Goal: Communication & Community: Answer question/provide support

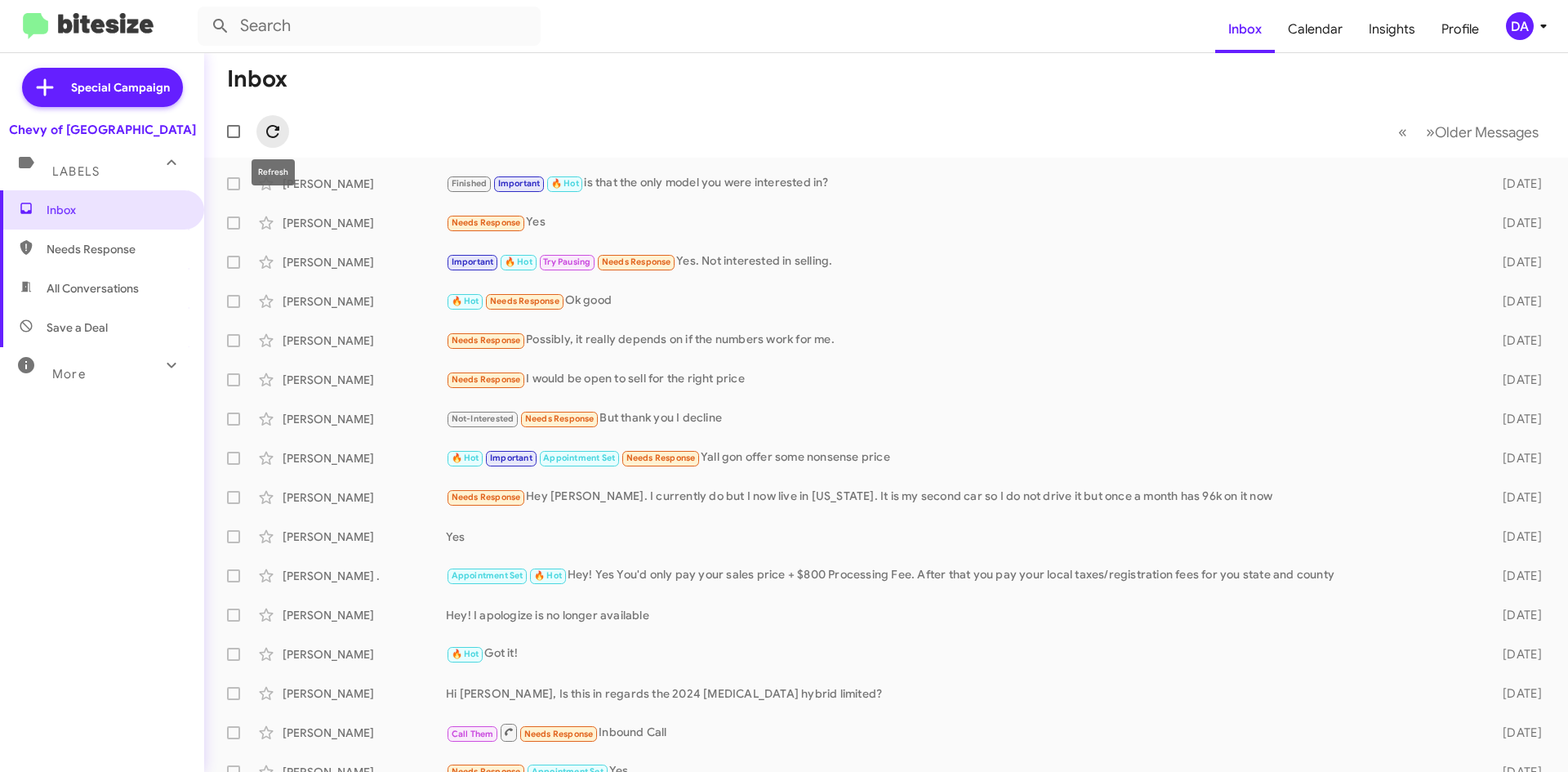
click at [274, 122] on icon at bounding box center [273, 132] width 20 height 20
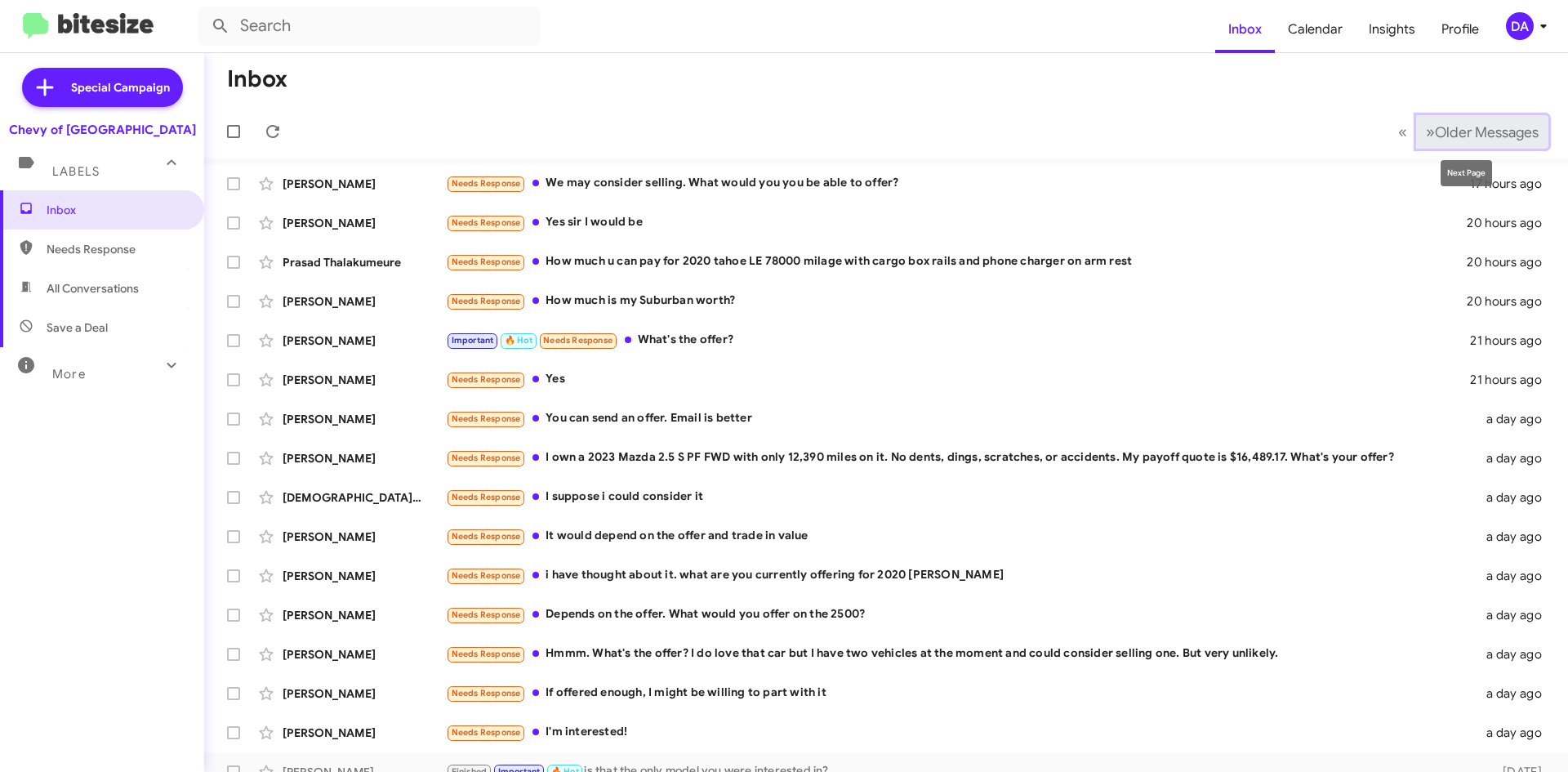
click at [1446, 121] on button "» Next Older Messages" at bounding box center [1482, 132] width 133 height 34
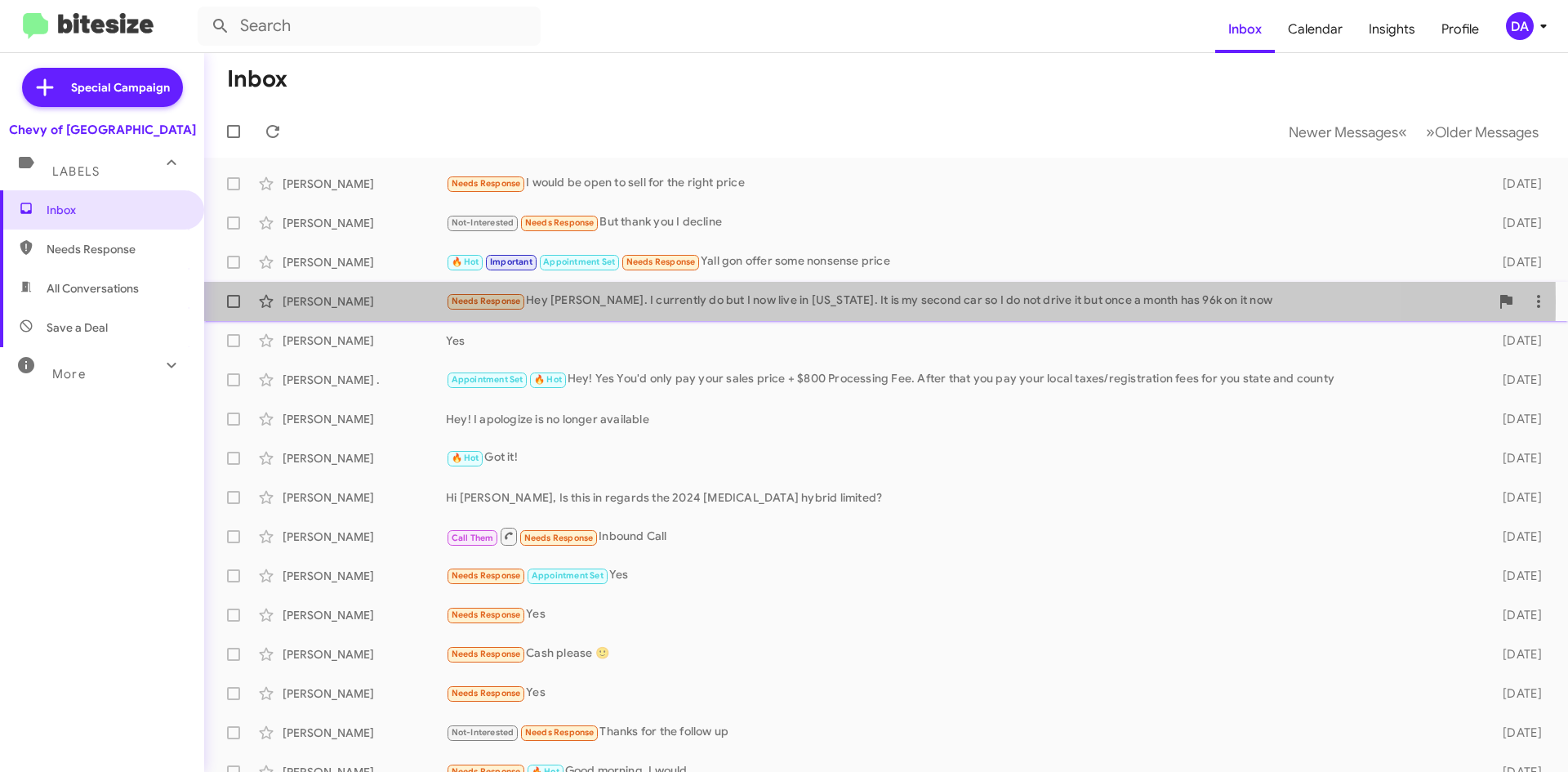
click at [752, 301] on div "Needs Response Hey [PERSON_NAME]. I currently do but I now live in [US_STATE]. …" at bounding box center [968, 300] width 1044 height 19
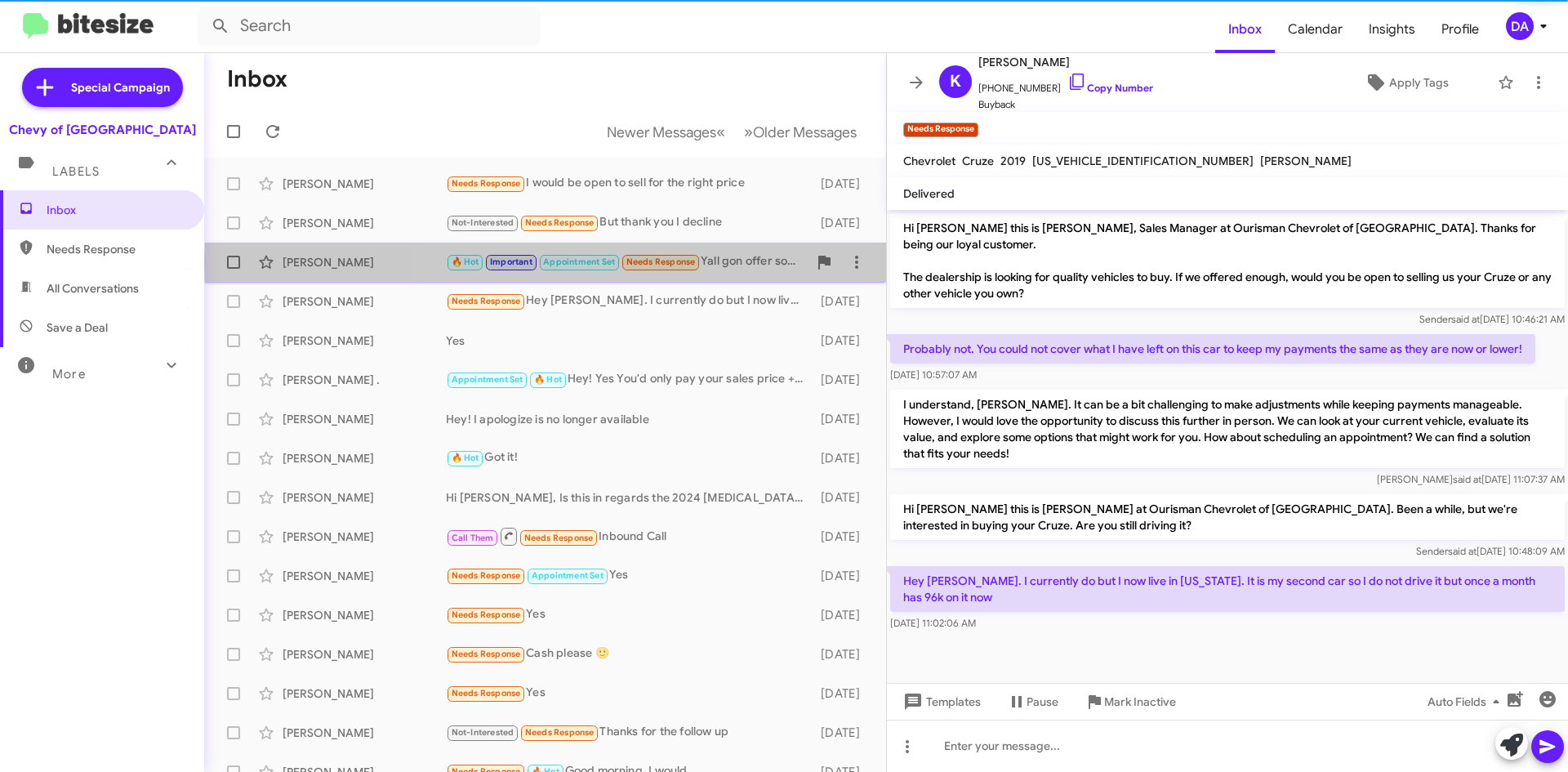
click at [733, 263] on div "🔥 Hot Important Appointment Set Needs Response Yall gon offer some nonsense pri…" at bounding box center [627, 262] width 362 height 19
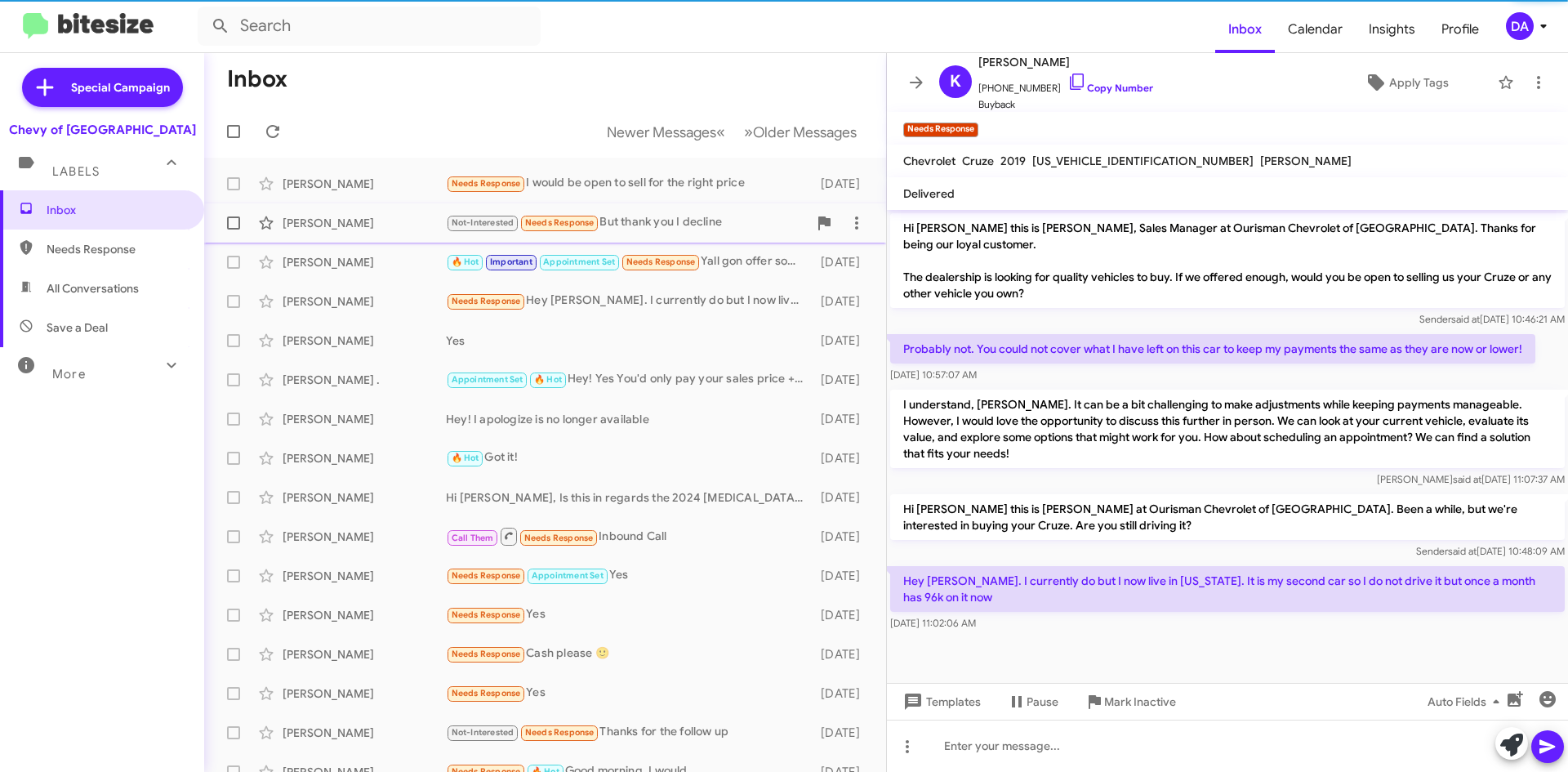
scroll to position [776, 0]
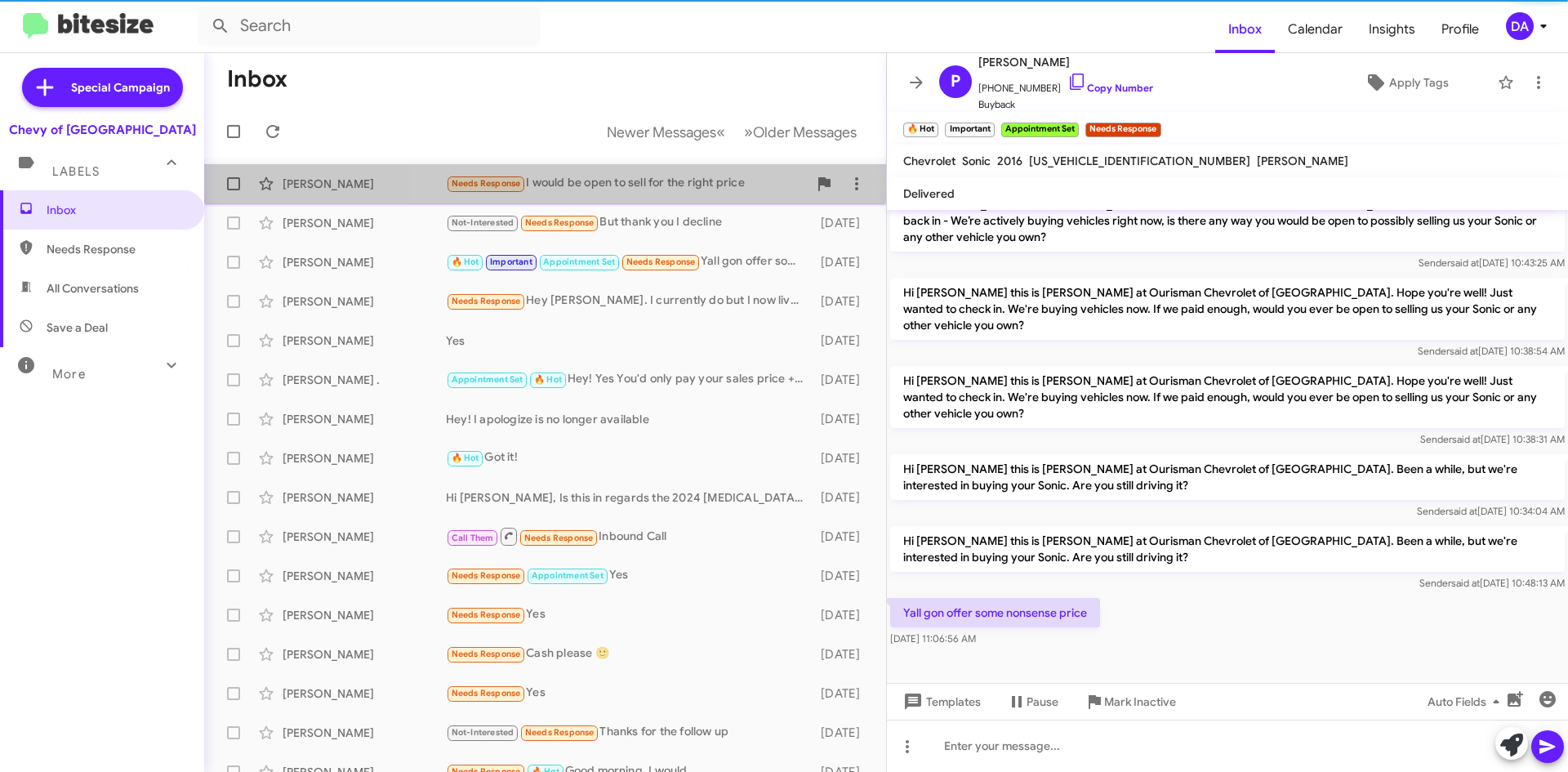
click at [678, 178] on div "Needs Response I would be open to sell for the right price" at bounding box center [627, 183] width 362 height 19
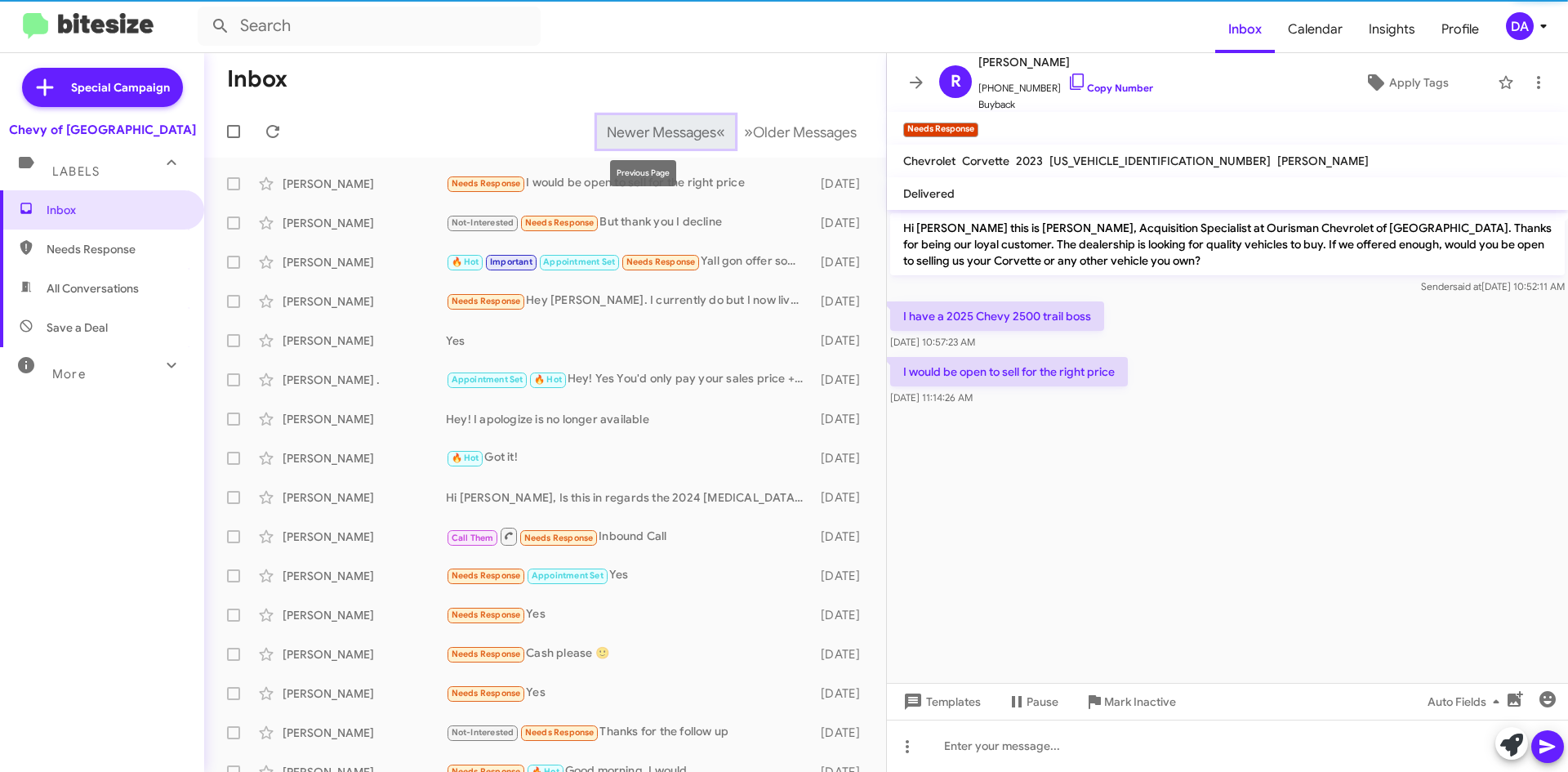
click at [663, 127] on span "Newer Messages" at bounding box center [661, 133] width 109 height 18
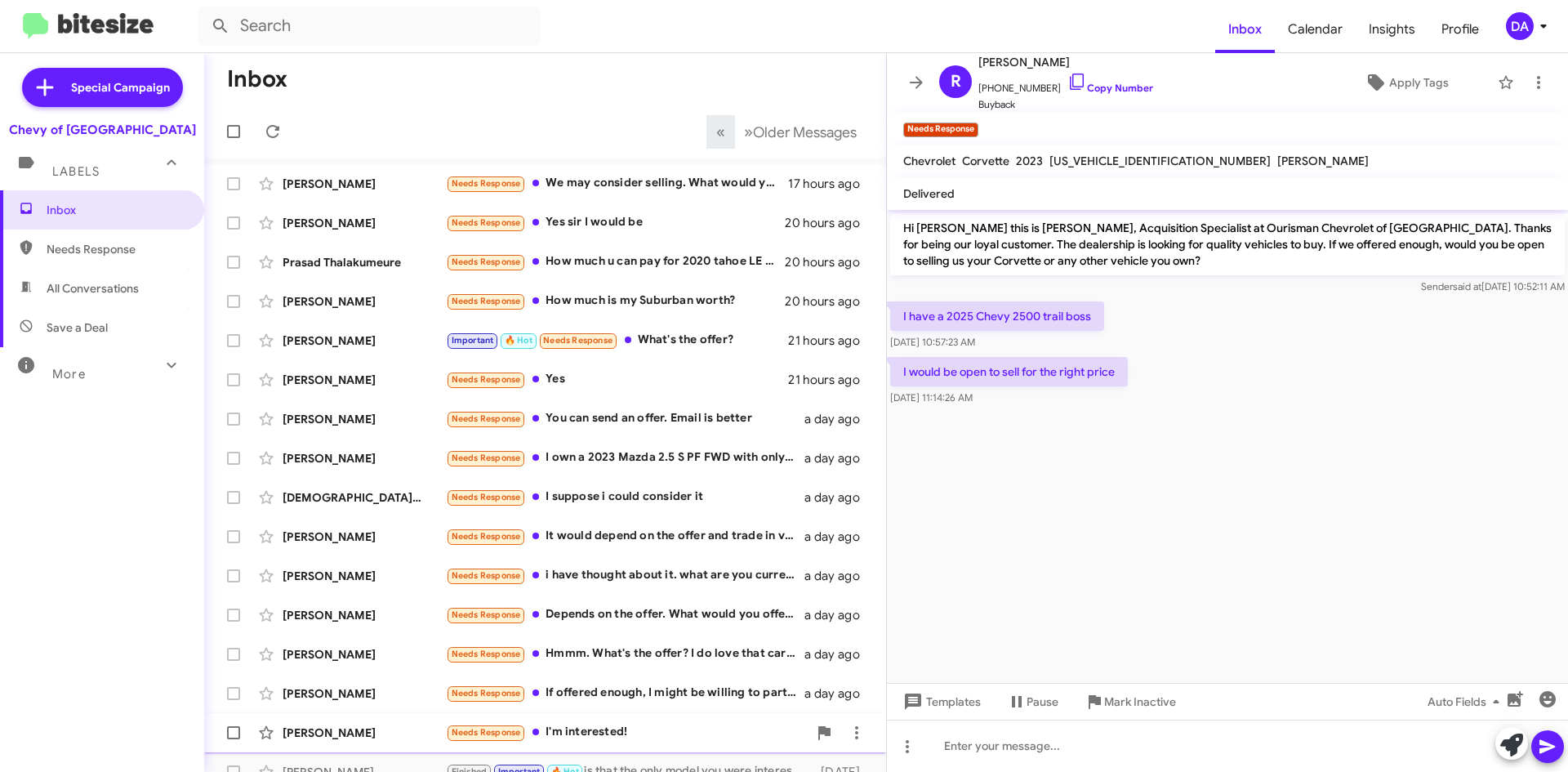
click at [621, 732] on div "Needs Response I'm interested!" at bounding box center [627, 732] width 362 height 19
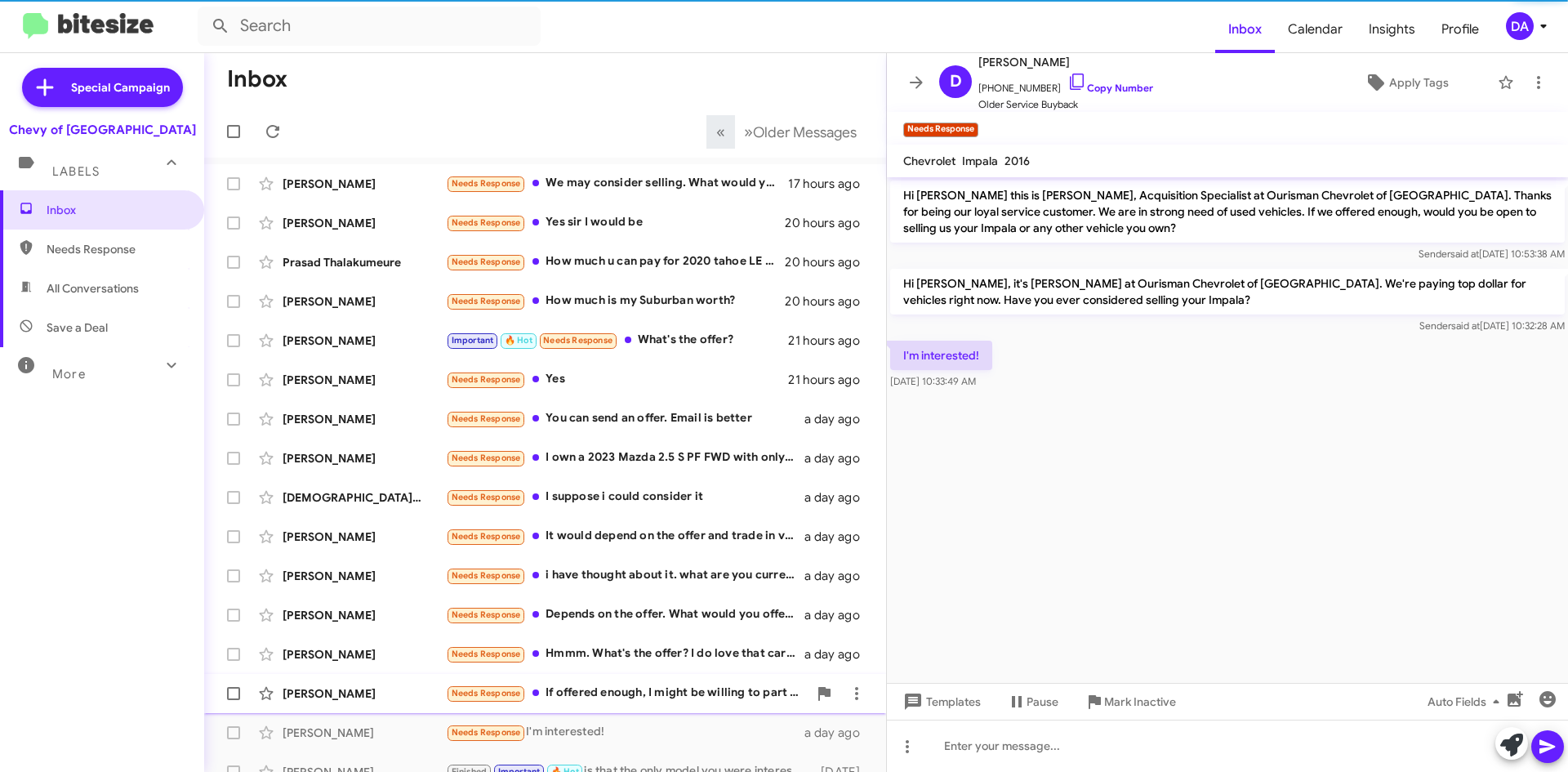
click at [610, 685] on div "Needs Response If offered enough, I might be willing to part with it" at bounding box center [627, 693] width 362 height 19
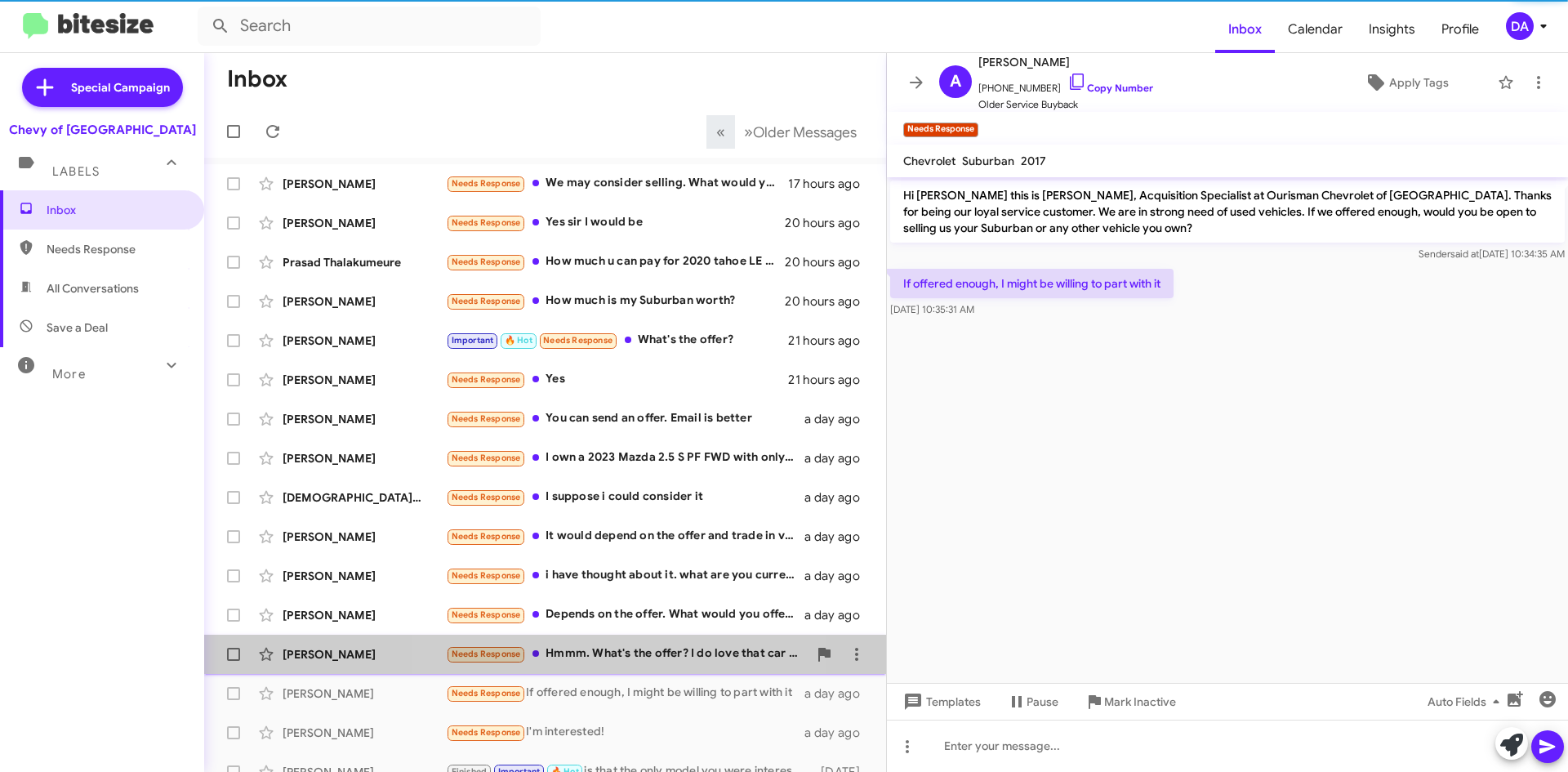
click at [616, 657] on div "Needs Response Hmmm. What's the offer? I do love that car but I have two vehicl…" at bounding box center [627, 653] width 362 height 19
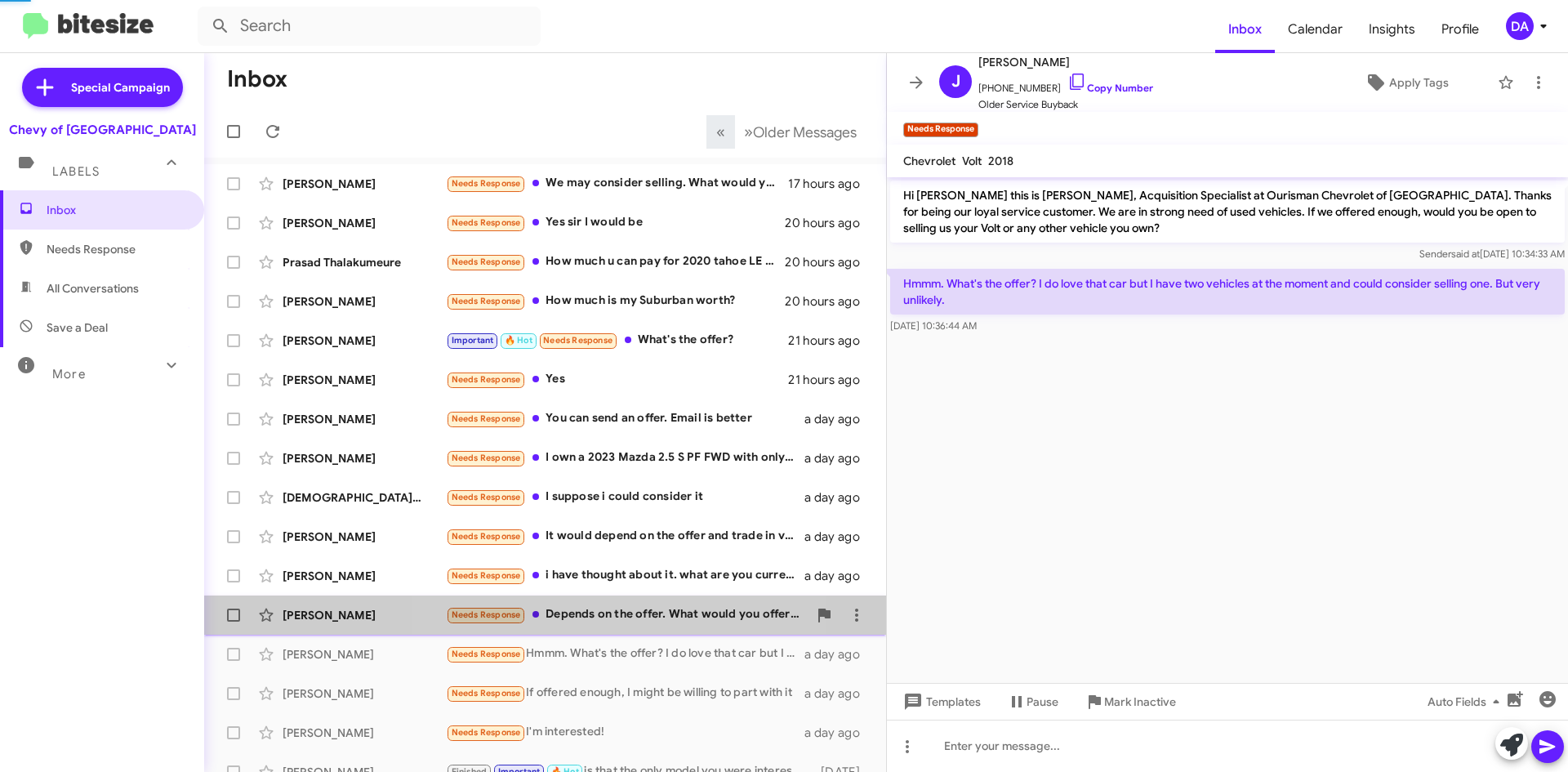
click at [616, 611] on div "Needs Response Depends on the offer. What would you offer on the 2500?" at bounding box center [627, 614] width 362 height 19
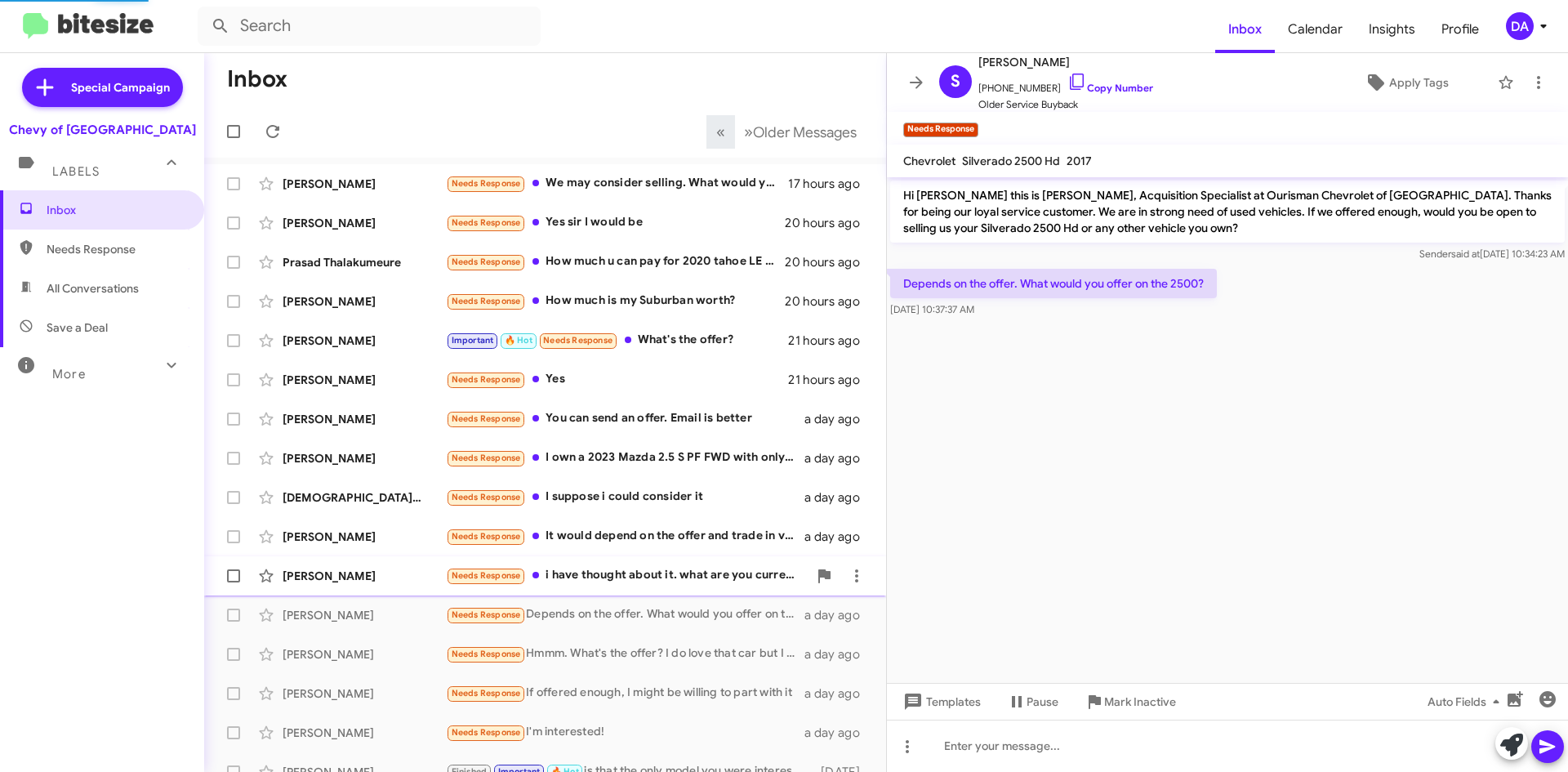
click at [616, 584] on div "Needs Response i have thought about it. what are you currently offering for 202…" at bounding box center [627, 575] width 362 height 19
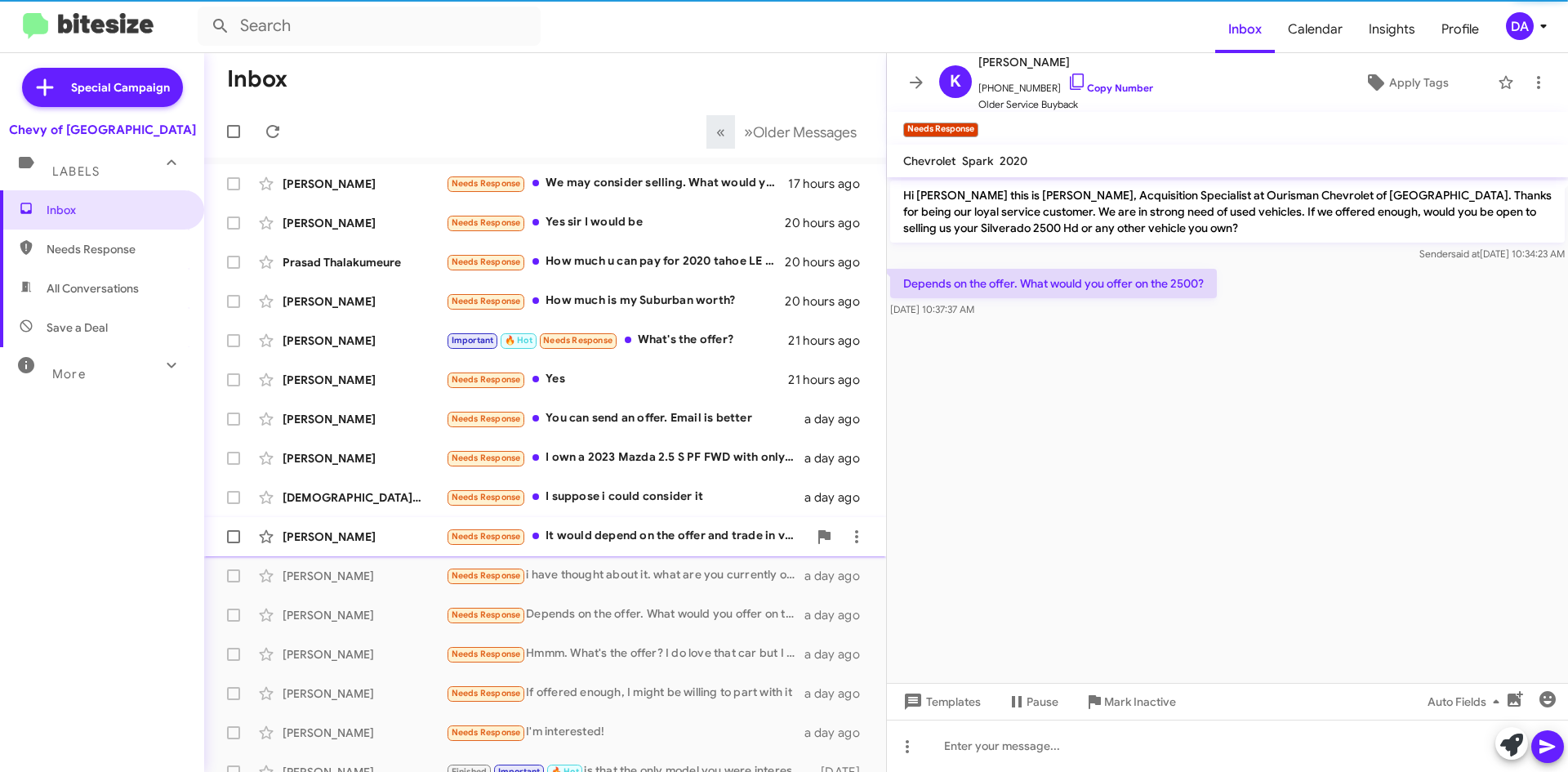
scroll to position [509, 0]
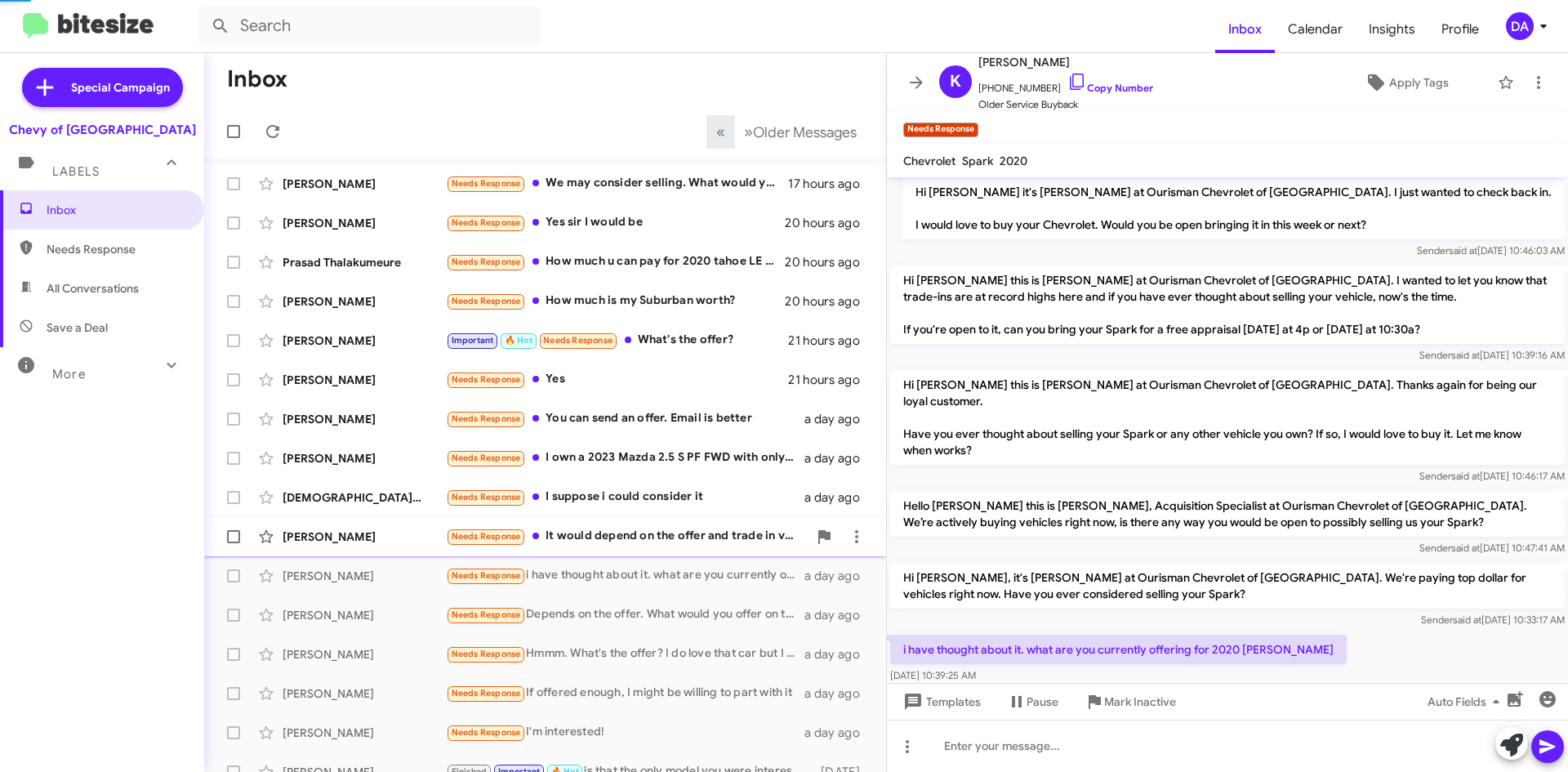
click at [611, 542] on div "Needs Response It would depend on the offer and trade in value" at bounding box center [627, 536] width 362 height 19
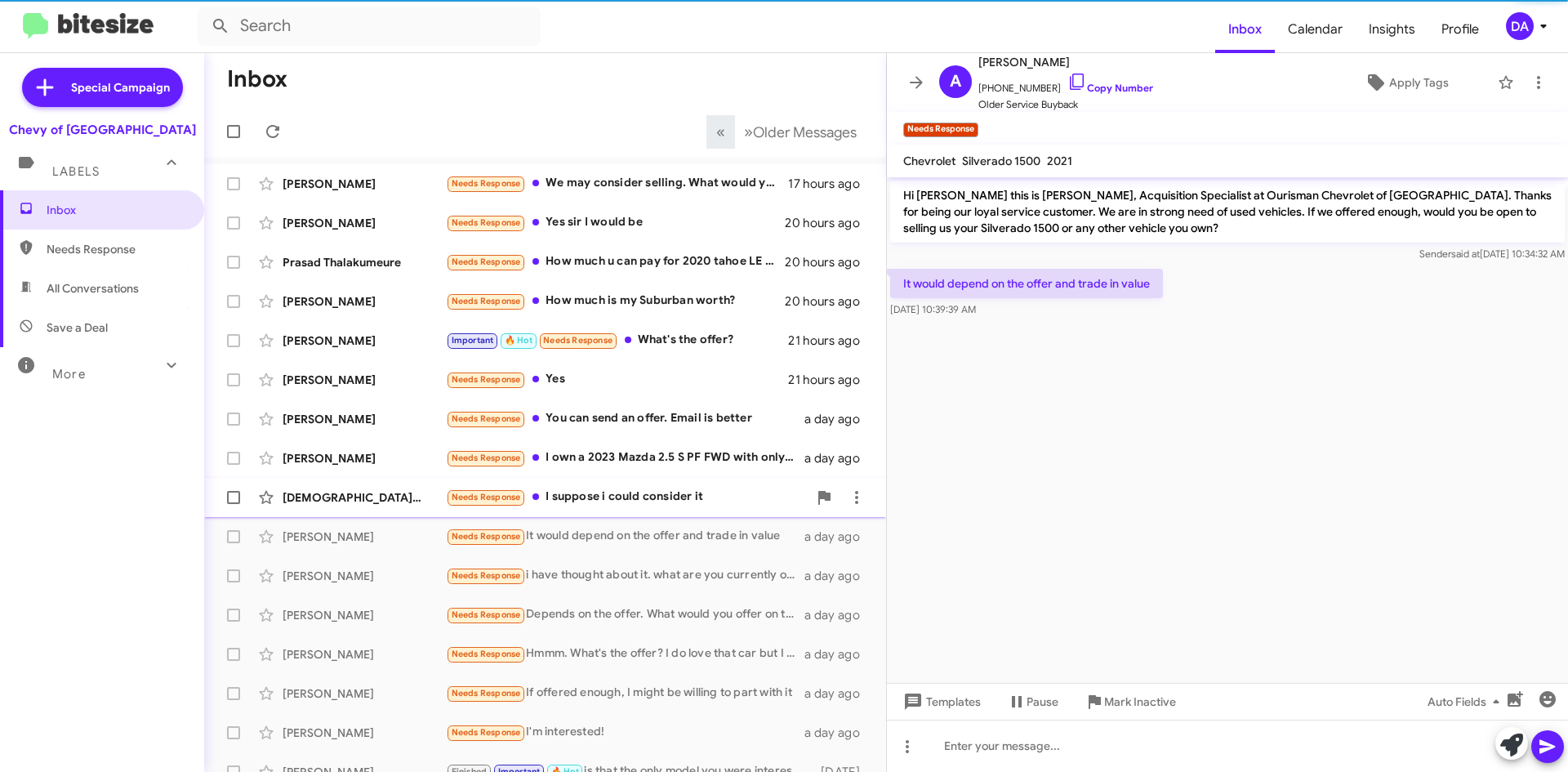
click at [616, 495] on div "Needs Response I suppose i could consider it" at bounding box center [627, 496] width 362 height 19
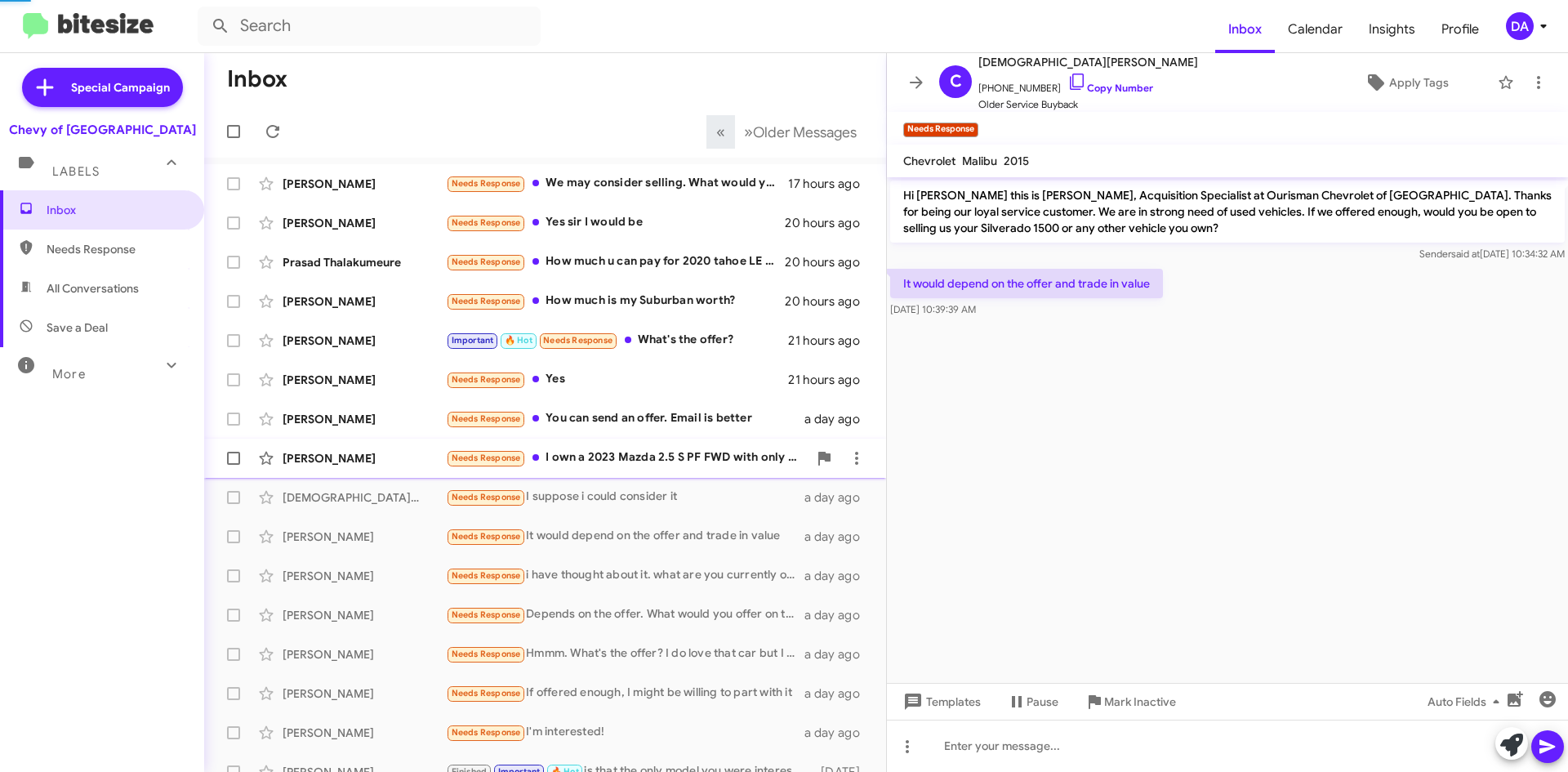
click at [628, 451] on div "Needs Response I own a 2023 Mazda 2.5 S PF FWD with only 12,390 miles on it. No…" at bounding box center [627, 458] width 362 height 19
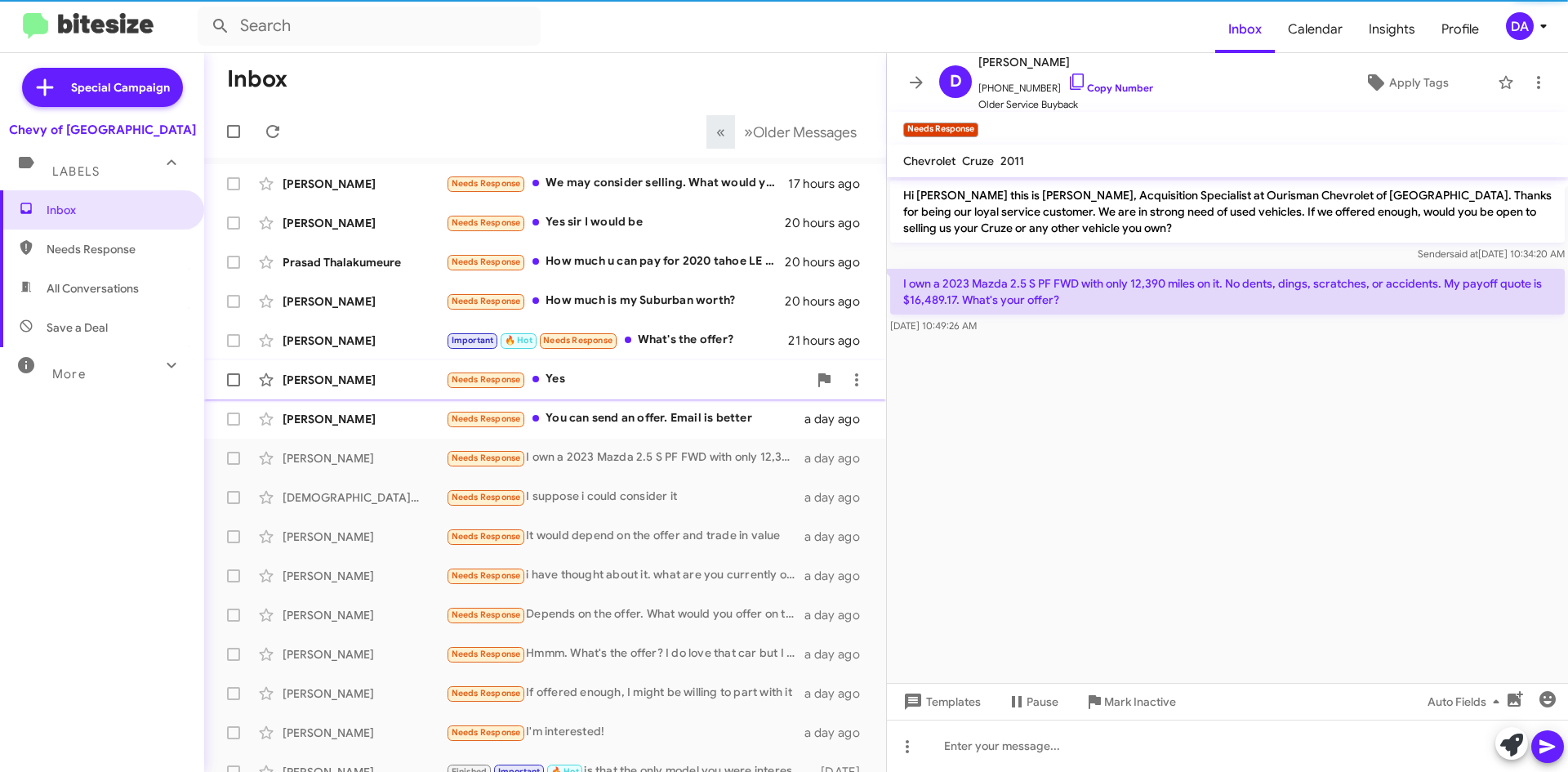
click at [649, 395] on div "[PERSON_NAME] Needs Response Yes 21 hours ago" at bounding box center [545, 380] width 656 height 33
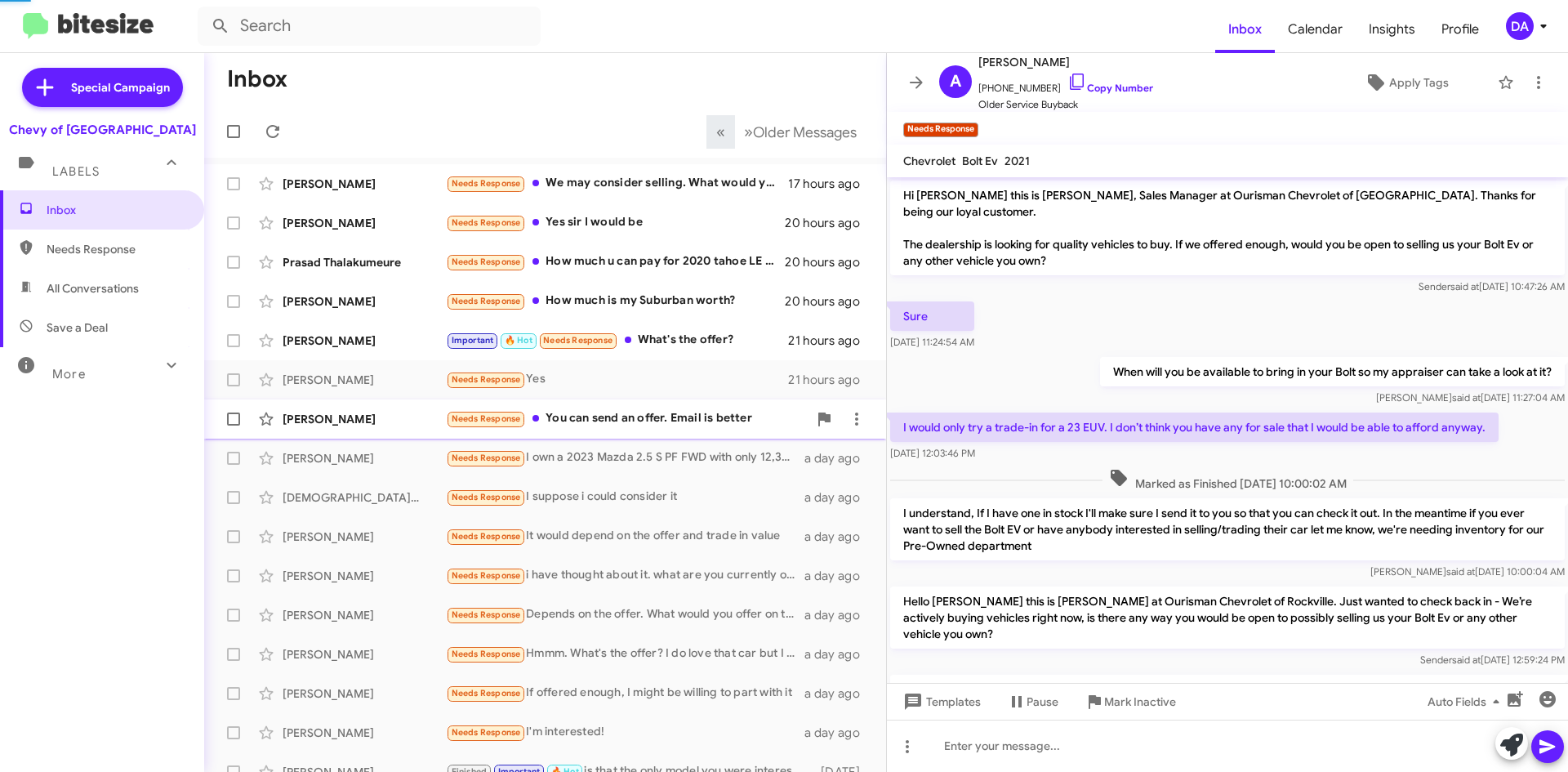
scroll to position [619, 0]
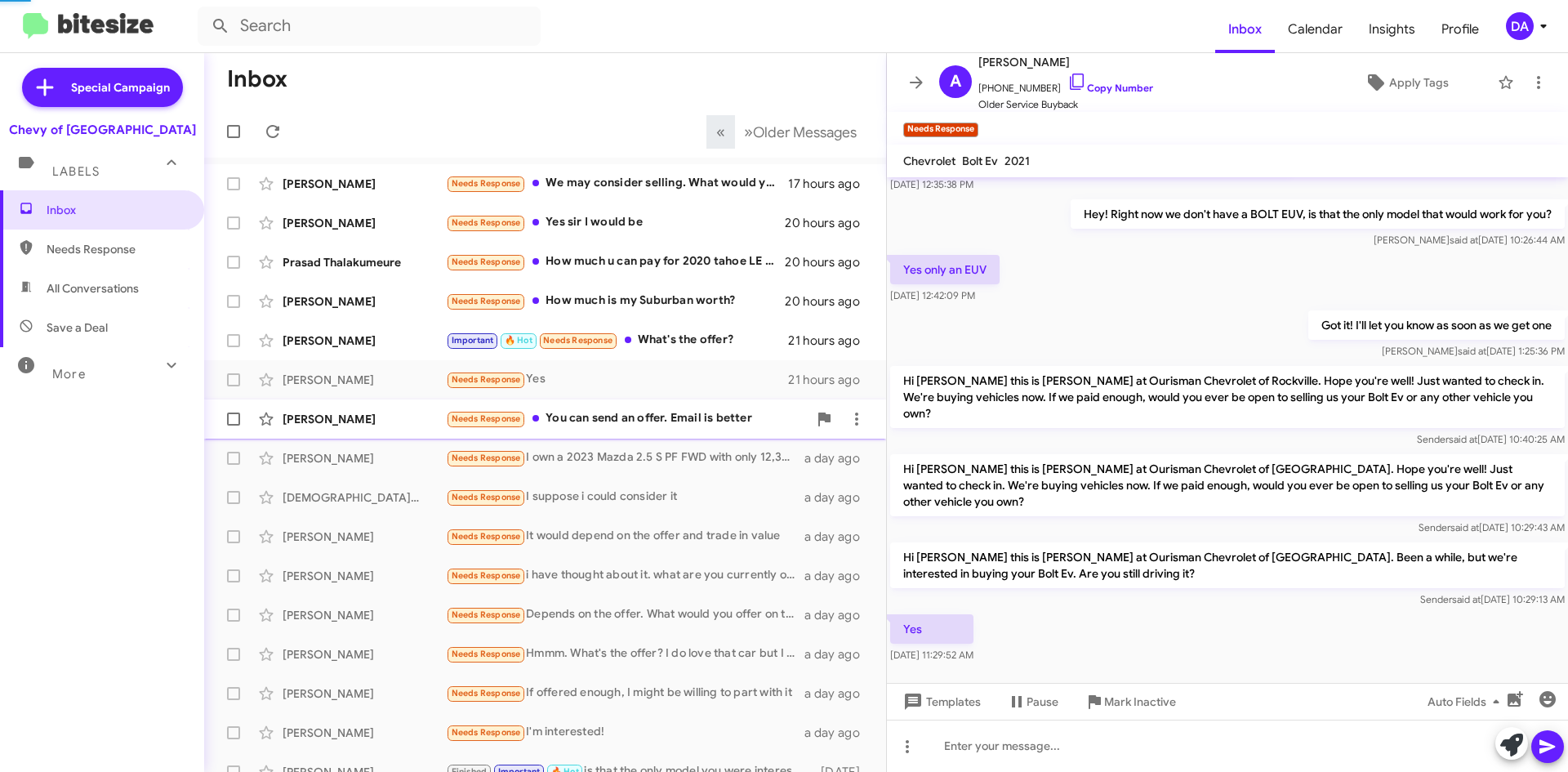
click at [647, 407] on div "[PERSON_NAME] Needs Response You can send an offer. Email is better a day ago" at bounding box center [545, 419] width 656 height 33
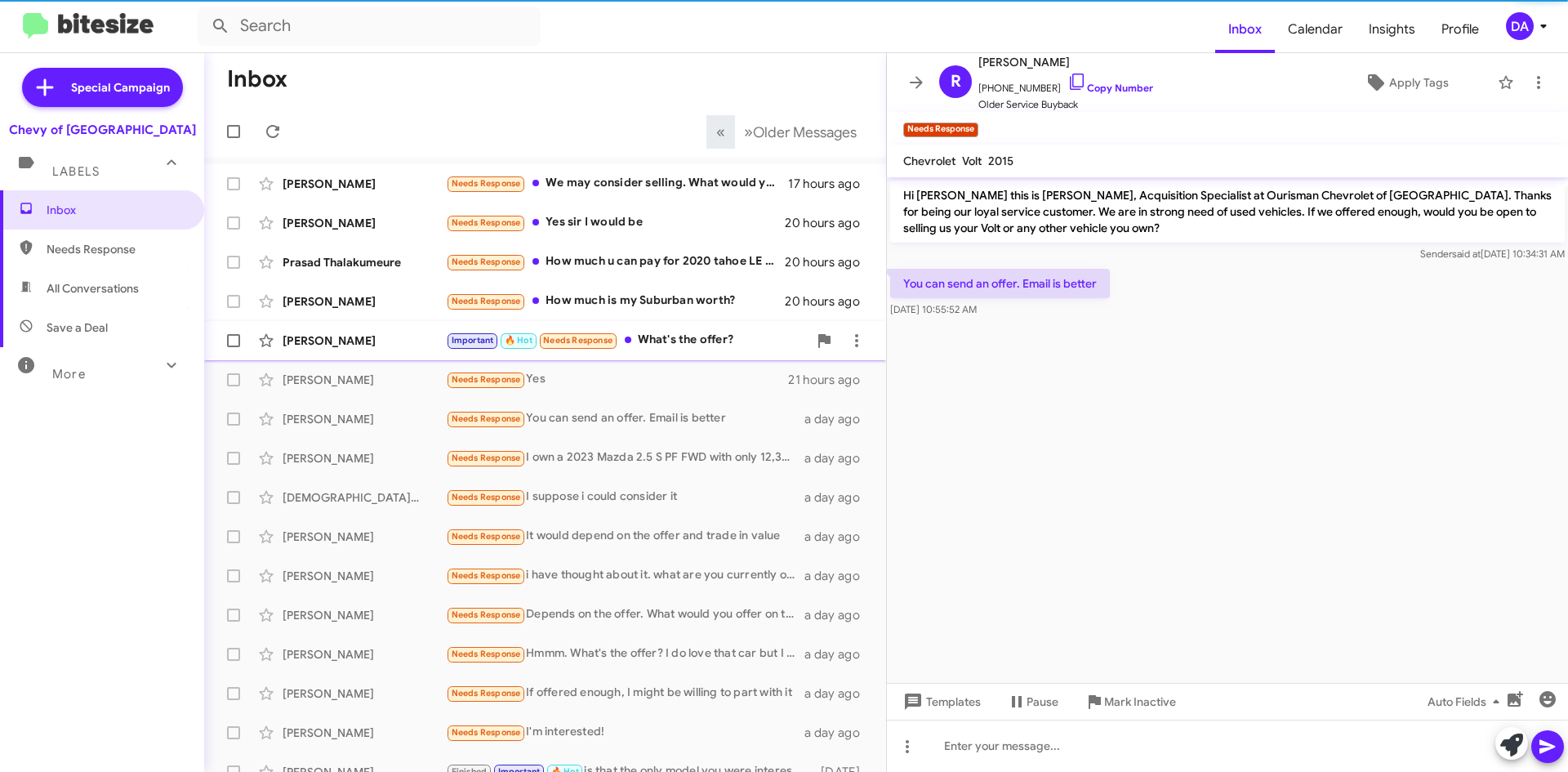
click at [658, 344] on div "Important 🔥 Hot Needs Response What's the offer?" at bounding box center [627, 340] width 362 height 19
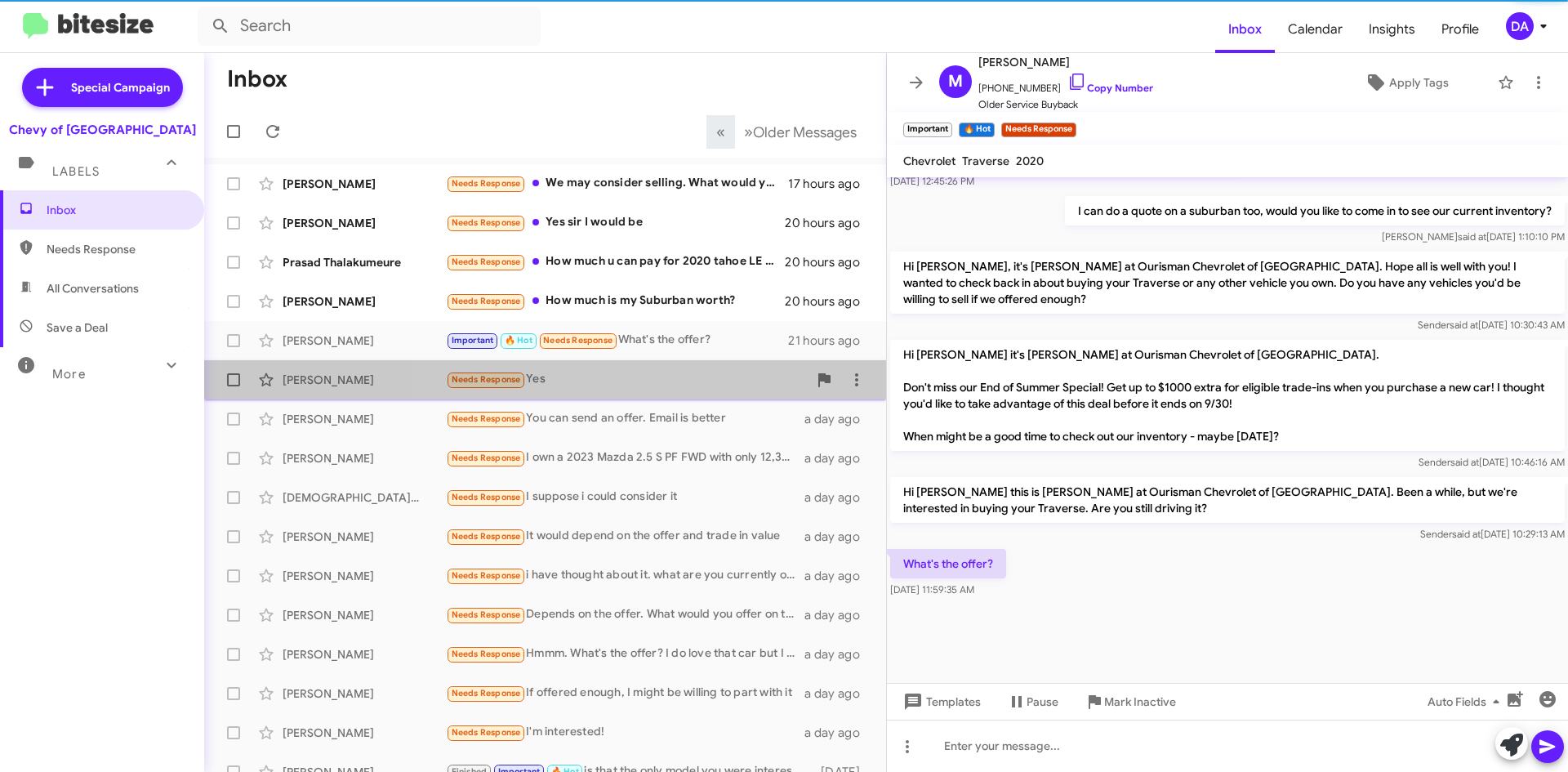
click at [654, 374] on div "Needs Response Yes" at bounding box center [627, 379] width 362 height 19
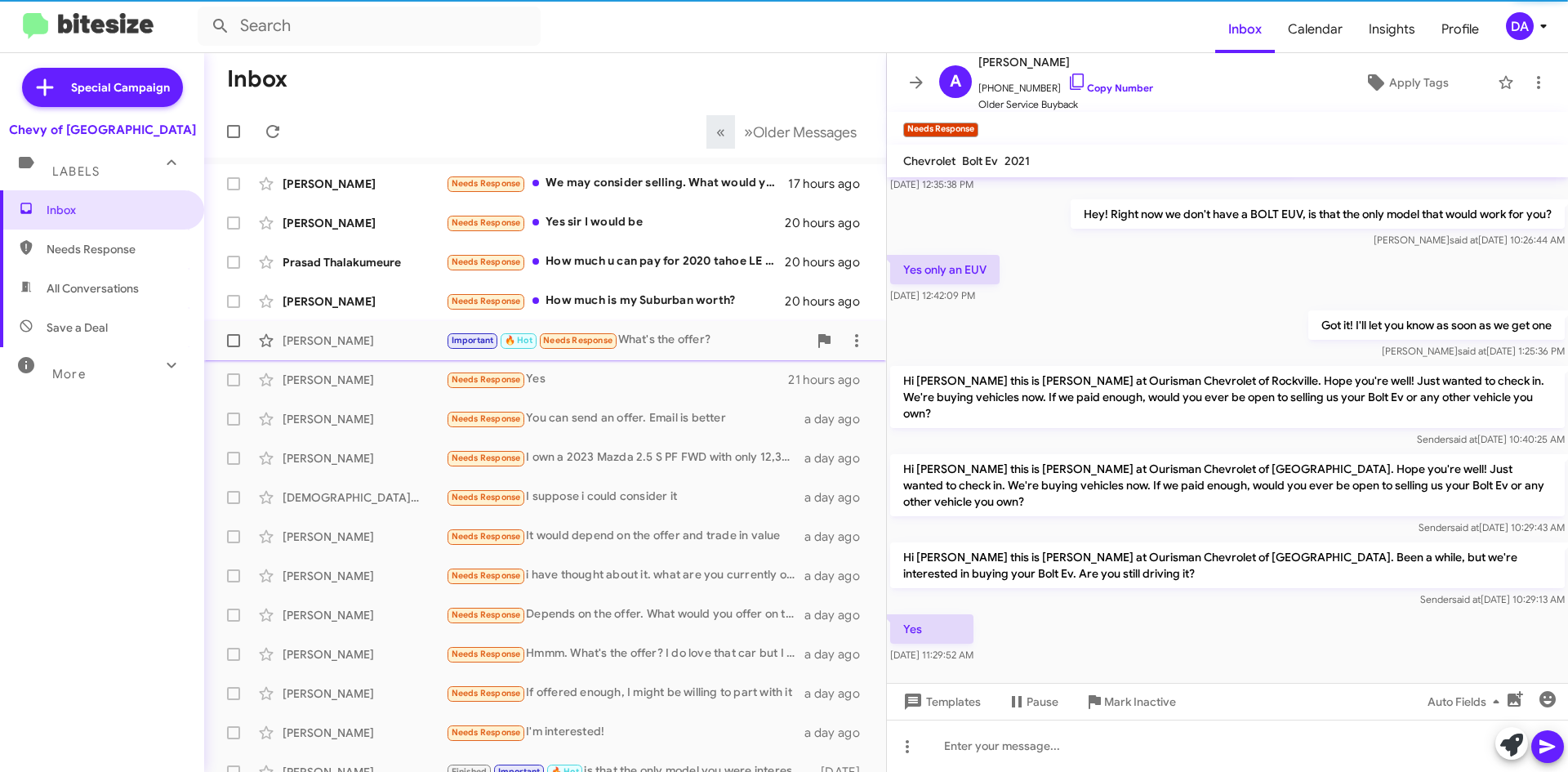
click at [658, 342] on div "Important 🔥 Hot Needs Response What's the offer?" at bounding box center [627, 340] width 362 height 19
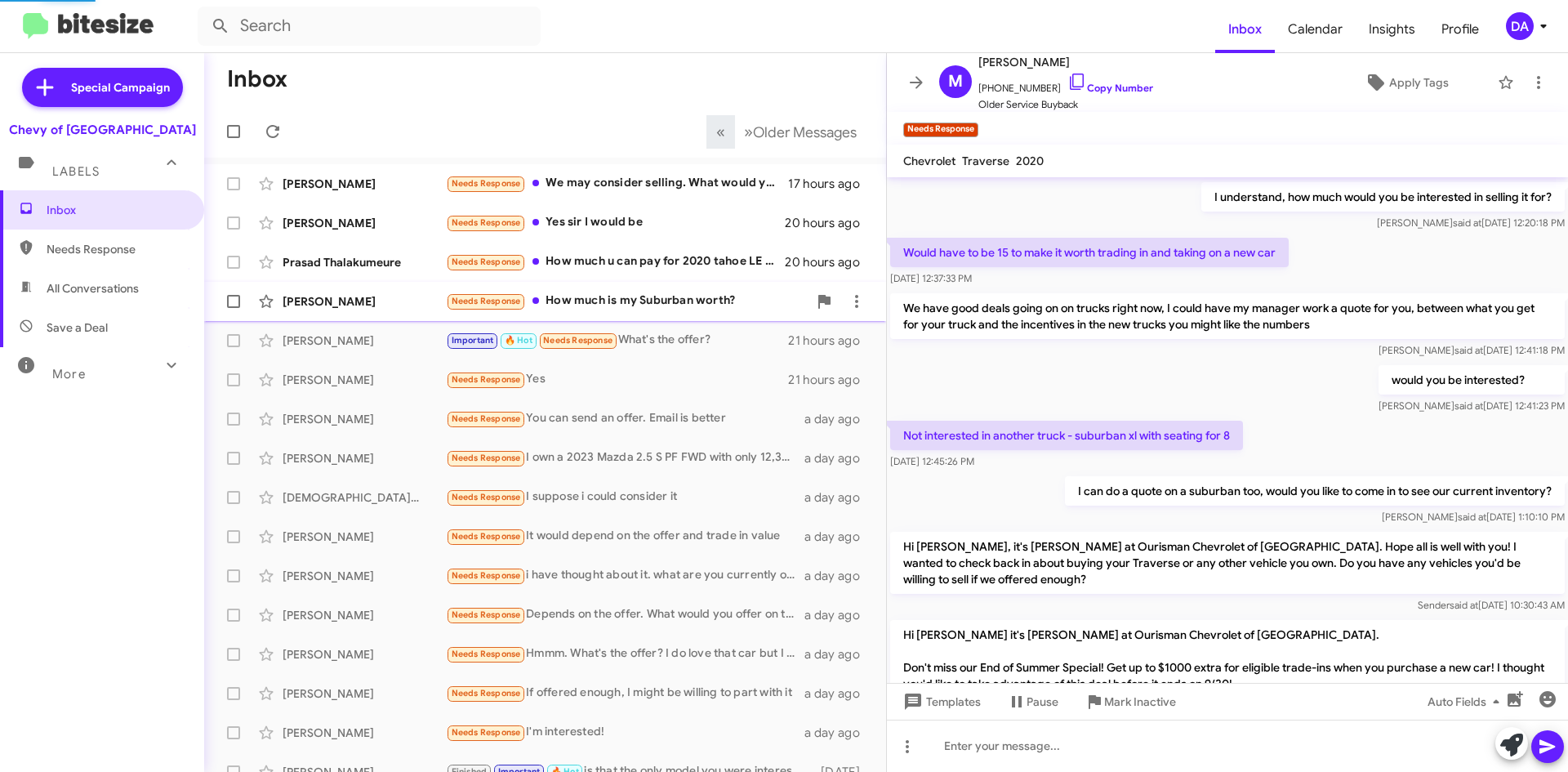
scroll to position [900, 0]
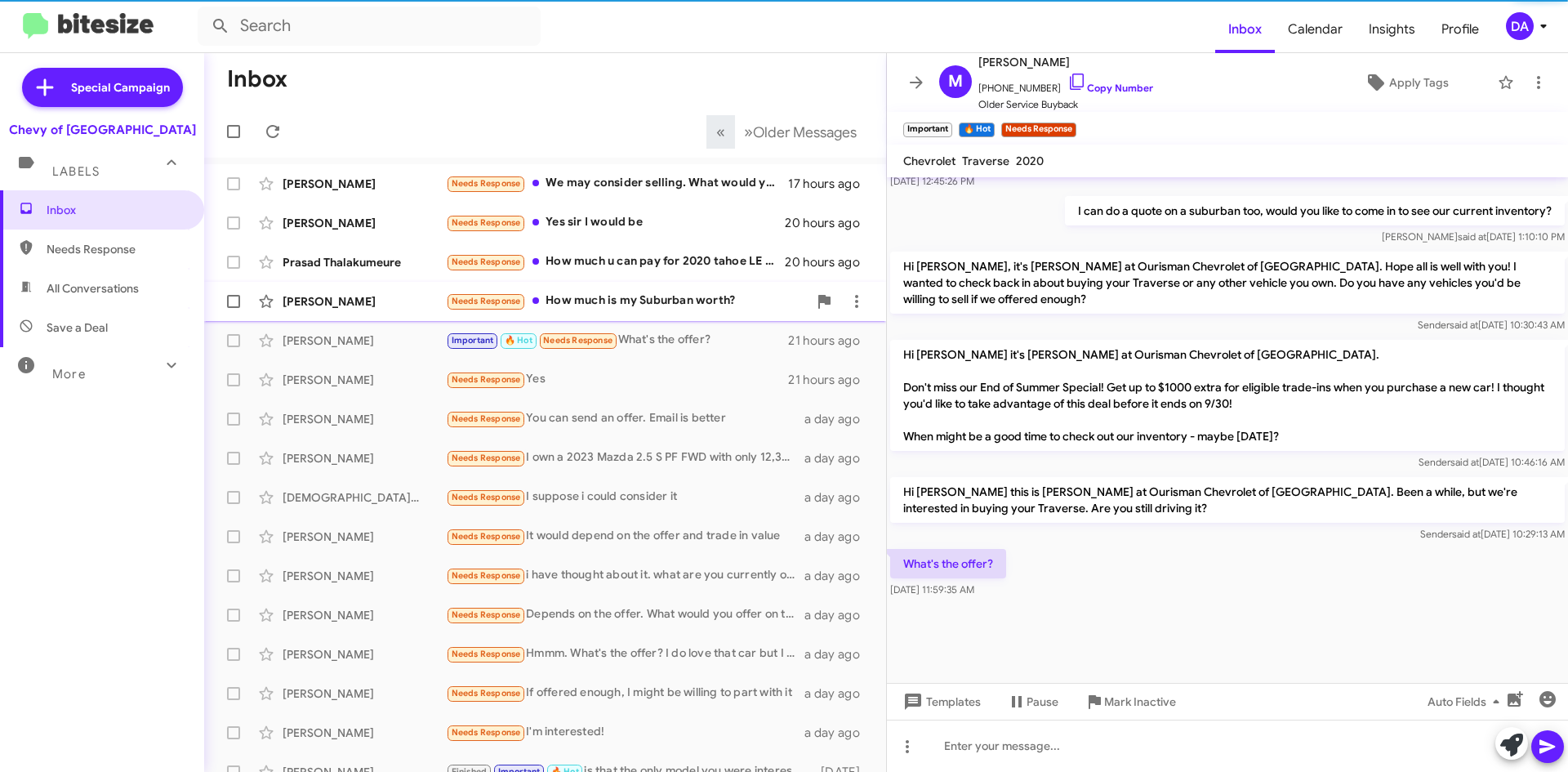
click at [668, 307] on div "Needs Response How much is my Suburban worth?" at bounding box center [627, 300] width 362 height 19
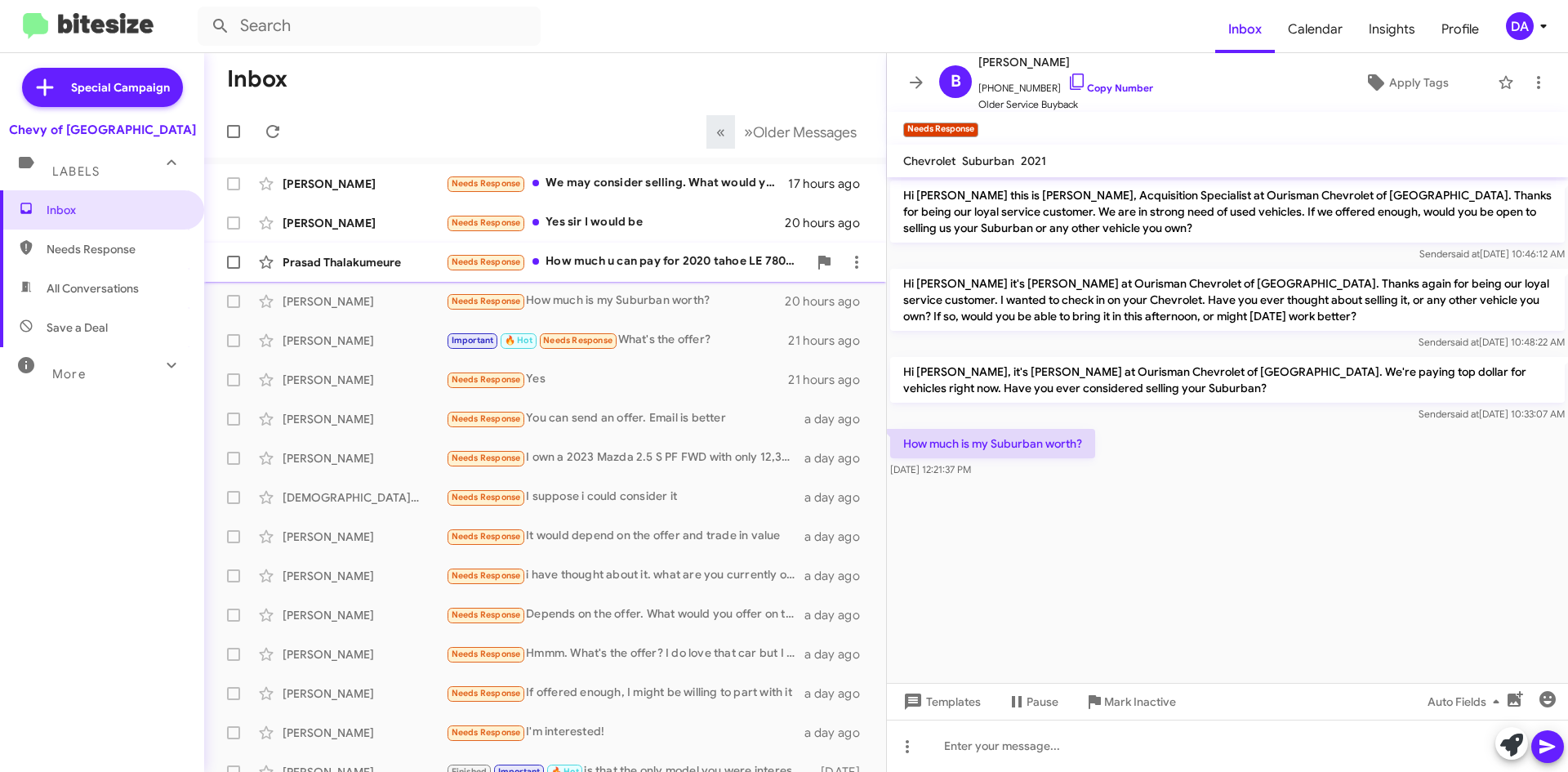
click at [651, 248] on div "Prasad Thalakumeure Needs Response How much u can pay for 2020 tahoe LE 78000 m…" at bounding box center [545, 263] width 656 height 33
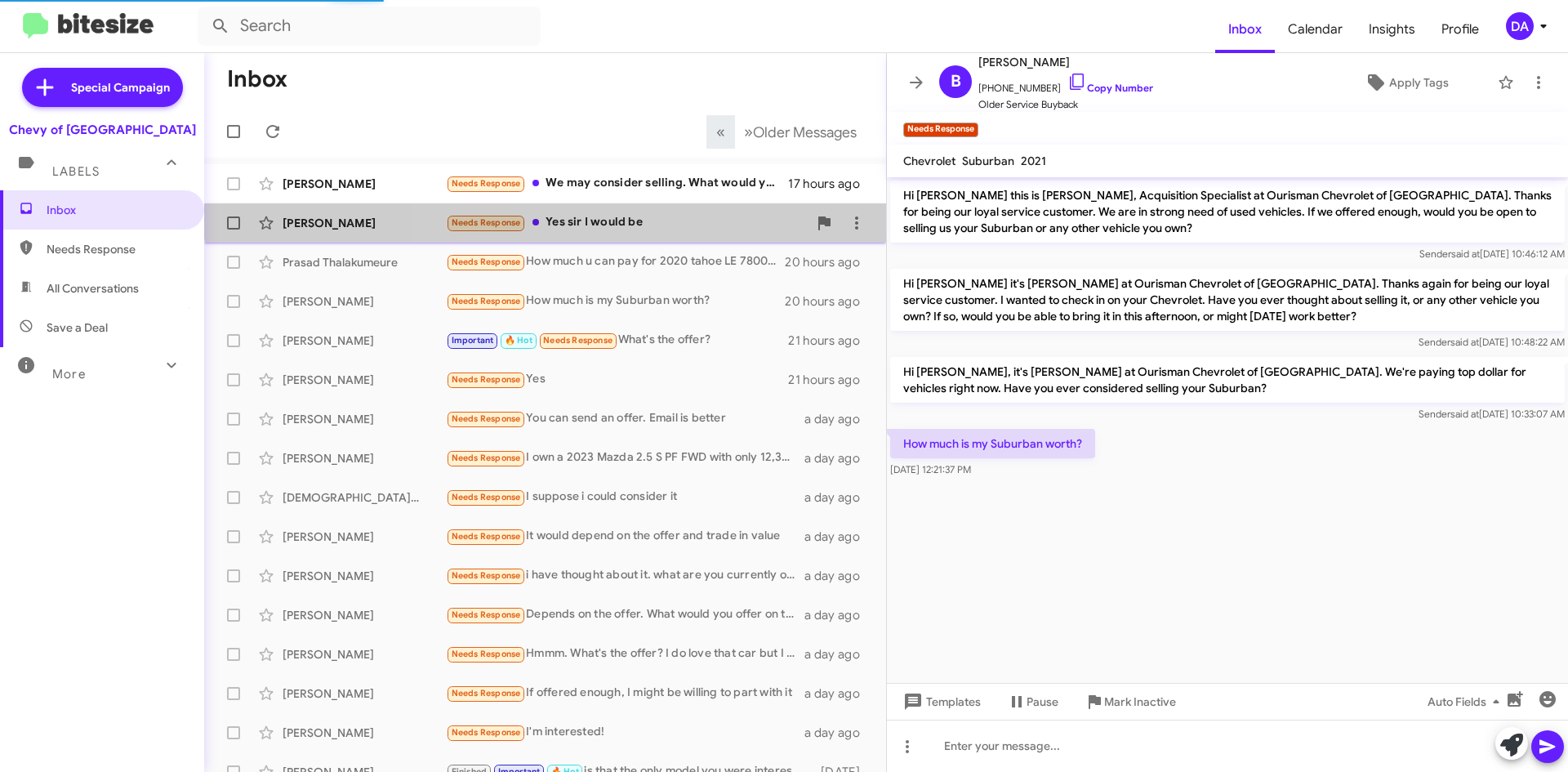
click at [659, 212] on div "[PERSON_NAME] Needs Response Yes sir I would be 20 hours ago" at bounding box center [545, 223] width 656 height 33
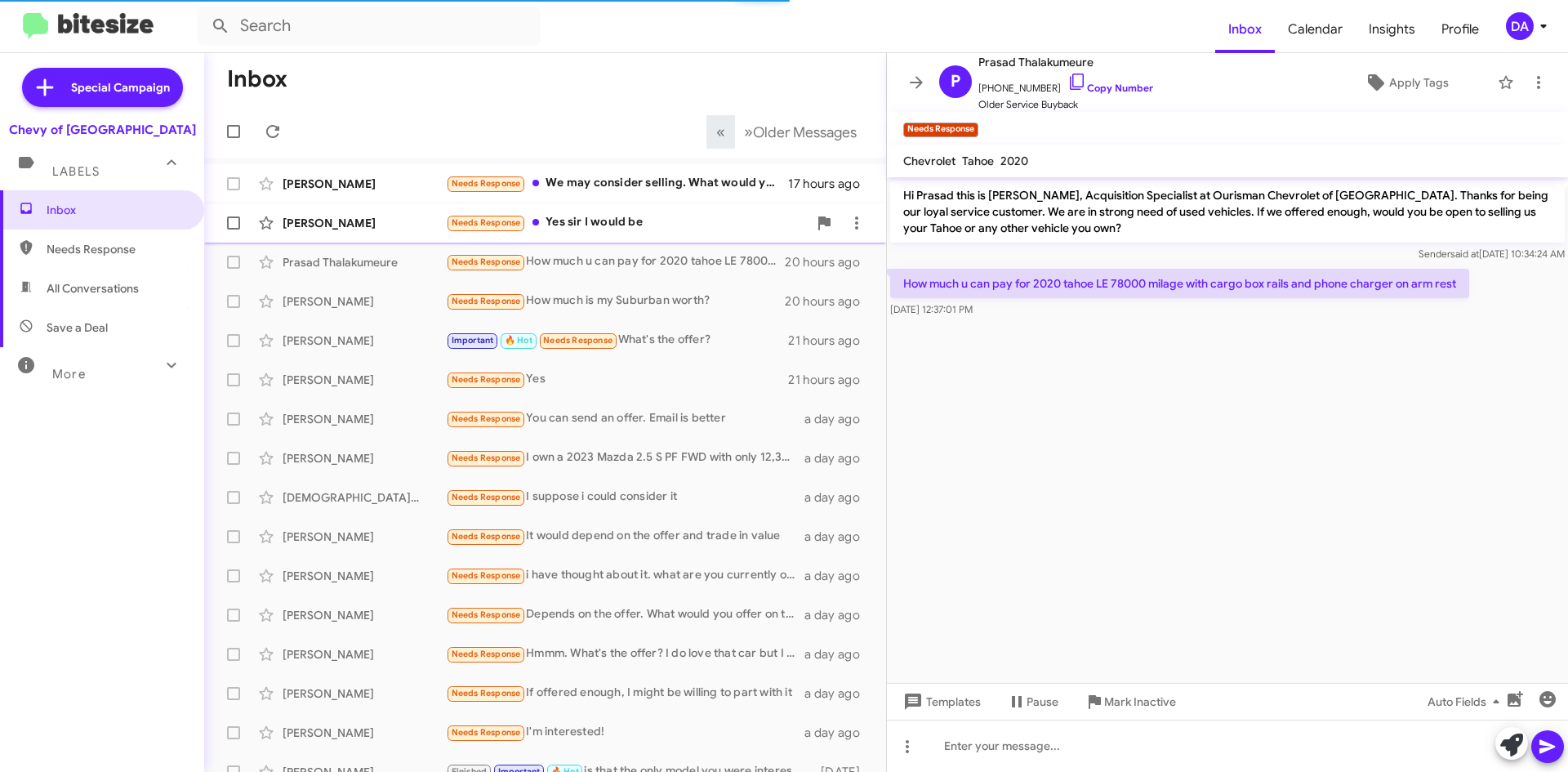
click at [636, 209] on div "[PERSON_NAME] Needs Response Yes sir I would be 20 hours ago" at bounding box center [545, 223] width 656 height 33
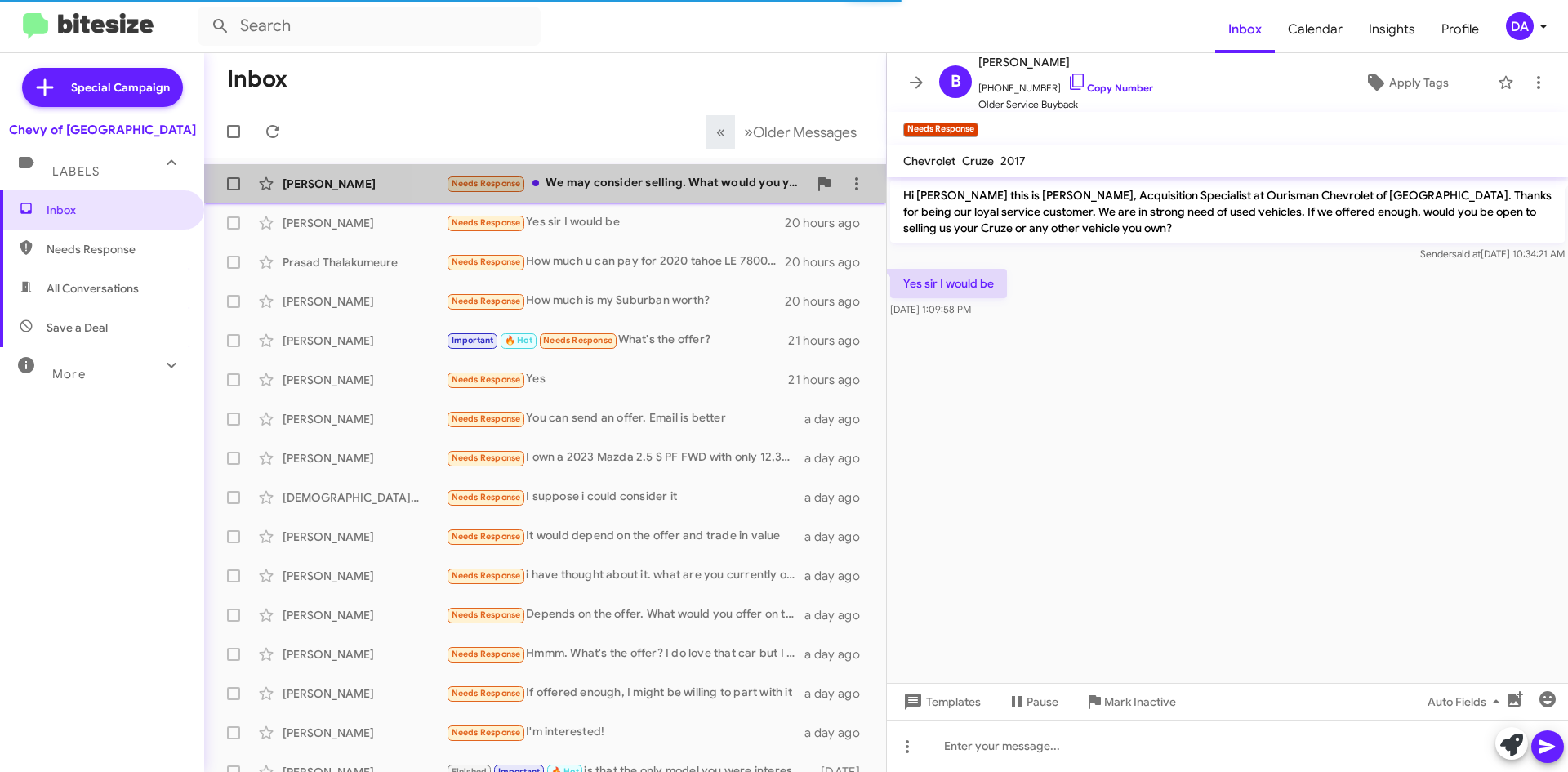
click at [646, 179] on div "Needs Response We may consider selling. What would you you be able to offer?" at bounding box center [627, 183] width 362 height 19
